Goal: Communication & Community: Answer question/provide support

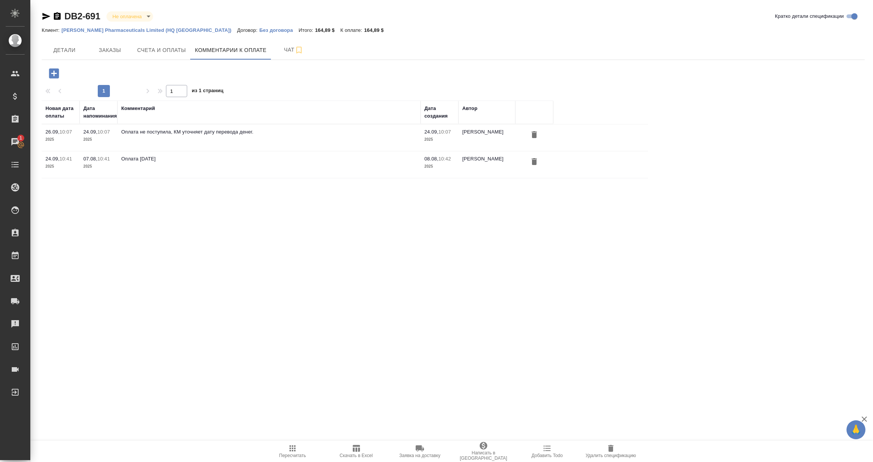
click at [50, 68] on icon "button" at bounding box center [53, 73] width 13 height 13
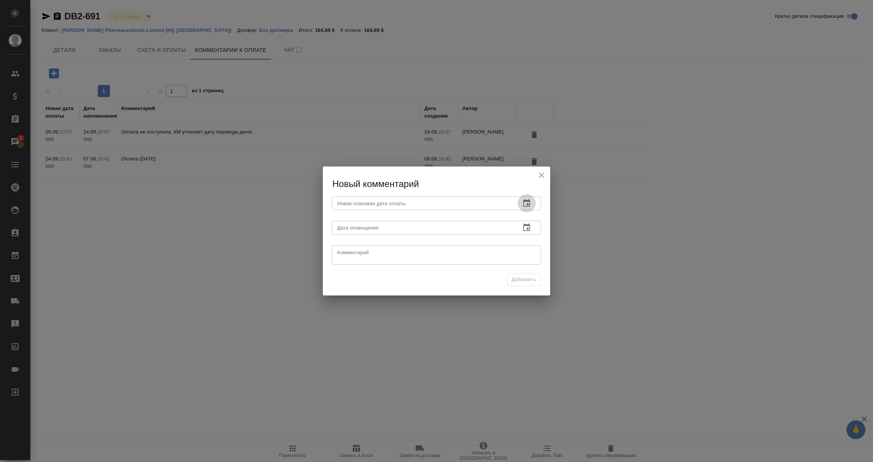
click at [522, 203] on icon "button" at bounding box center [526, 203] width 9 height 9
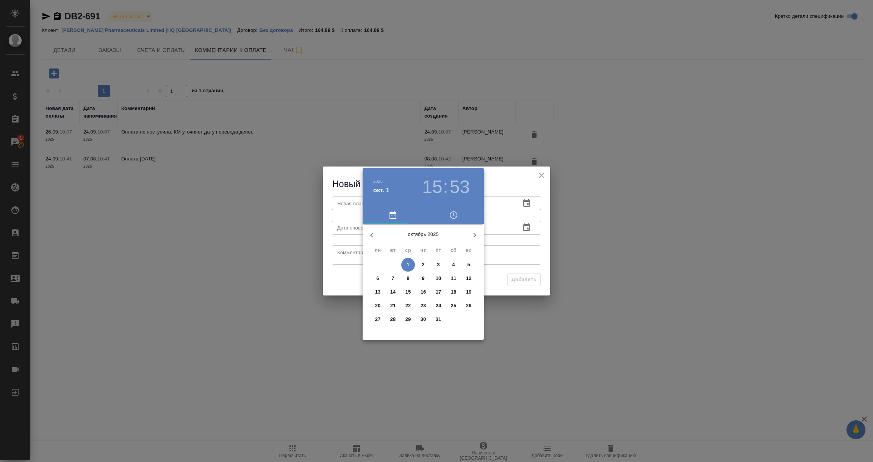
click at [381, 279] on span "6" at bounding box center [378, 278] width 14 height 8
type input "06.10.2025 15:53"
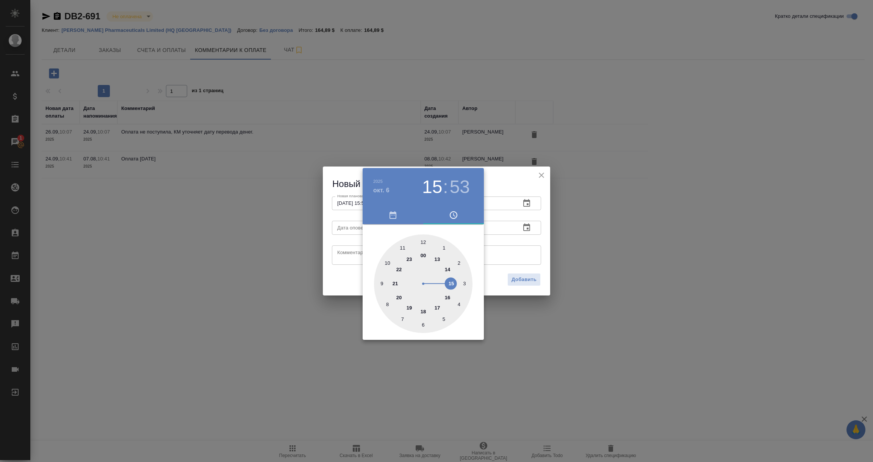
click at [539, 244] on div at bounding box center [436, 231] width 873 height 462
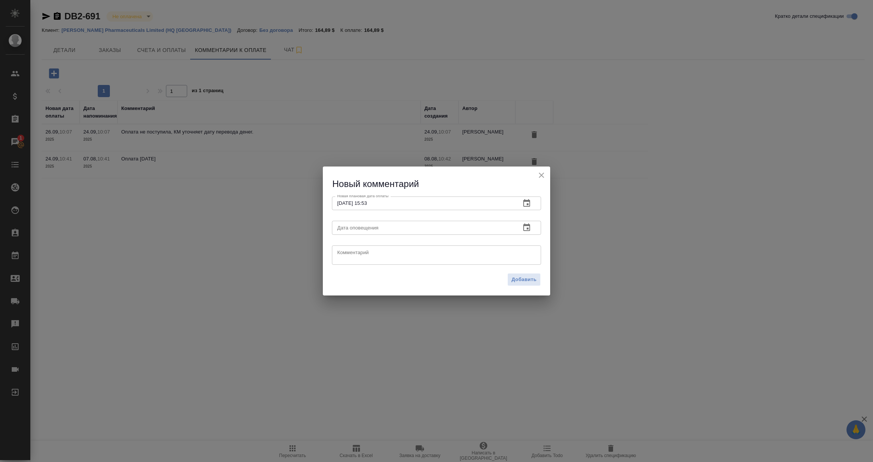
click at [526, 226] on icon "button" at bounding box center [526, 227] width 9 height 9
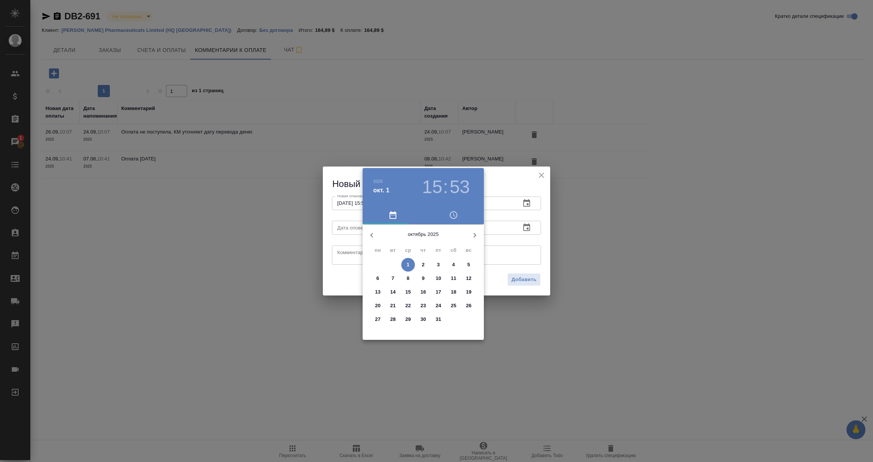
click at [408, 263] on p "1" at bounding box center [408, 265] width 3 height 8
type input "01.10.2025 15:53"
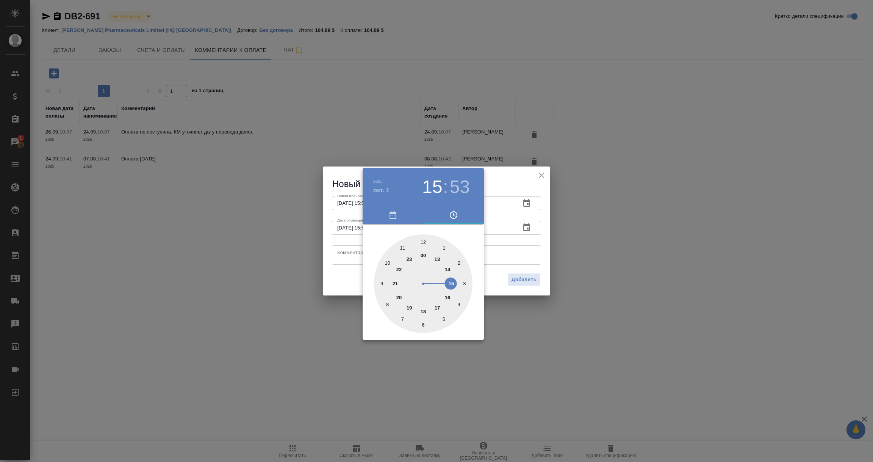
click at [350, 257] on div at bounding box center [436, 231] width 873 height 462
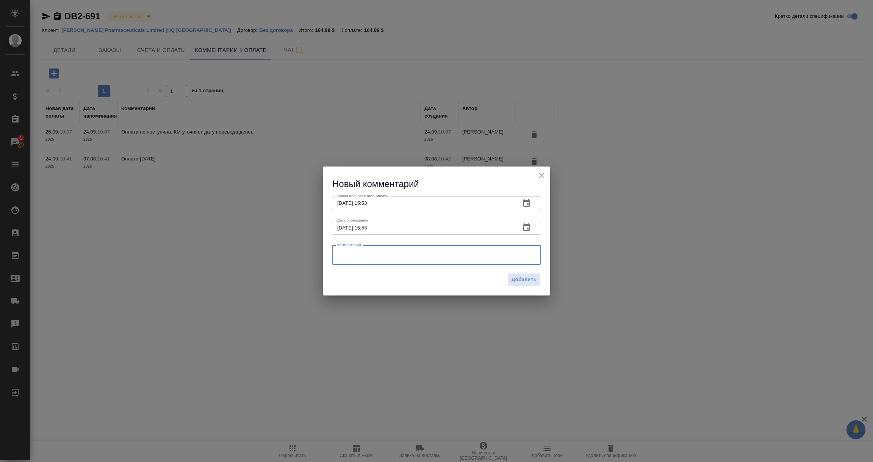
click at [350, 257] on textarea at bounding box center [436, 254] width 199 height 11
paste textarea "Hi Karen, I will send payment this week. Thank you, Nia"
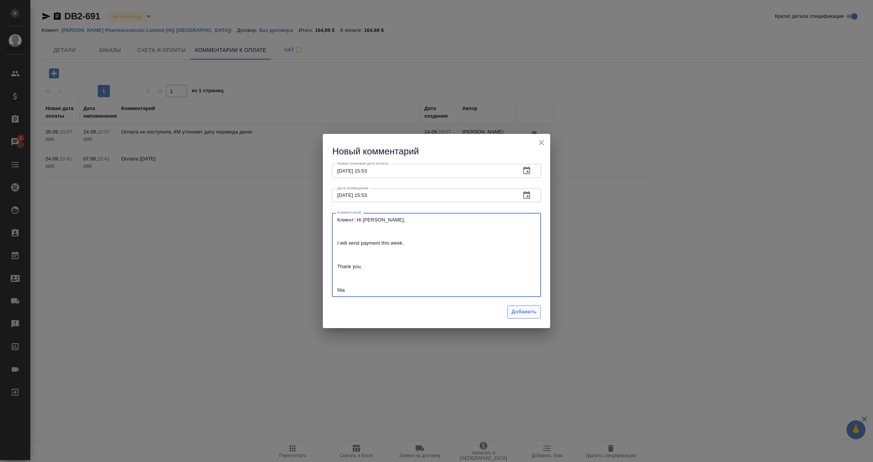
type textarea "Клиент: Hi Karen, I will send payment this week. Thank you, Nia"
click at [523, 314] on span "Добавить" at bounding box center [524, 311] width 25 height 9
